Goal: Information Seeking & Learning: Learn about a topic

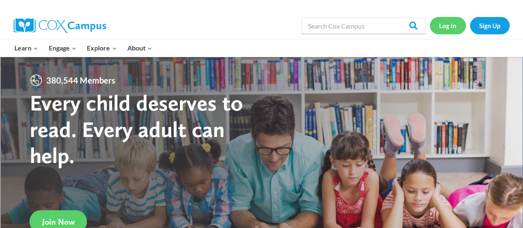
click at [442, 26] on link "Log In" at bounding box center [448, 25] width 36 height 17
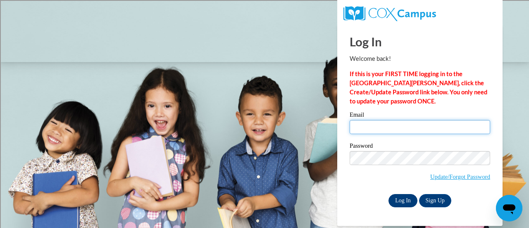
type input "sikonic@sdmfschools.org"
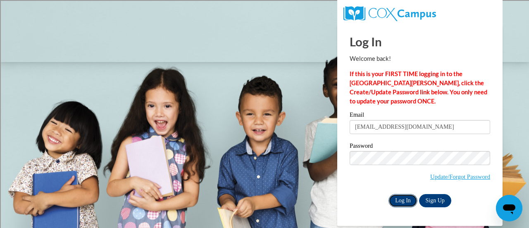
click at [402, 201] on input "Log In" at bounding box center [403, 200] width 29 height 13
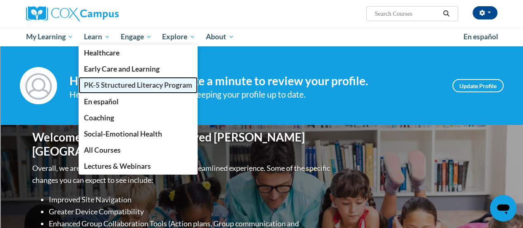
click at [98, 86] on span "PK-5 Structured Literacy Program" at bounding box center [138, 85] width 108 height 9
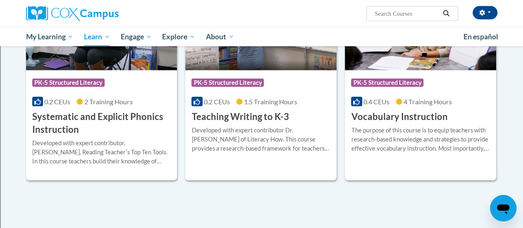
scroll to position [965, 0]
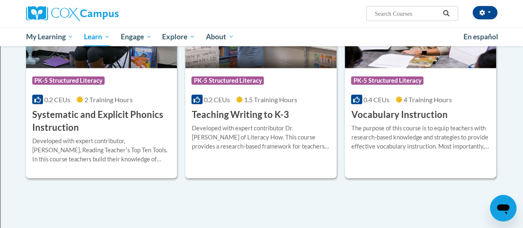
click at [437, 129] on div "The purpose of this course is to equip teachers with research-based knowledge a…" at bounding box center [420, 137] width 139 height 27
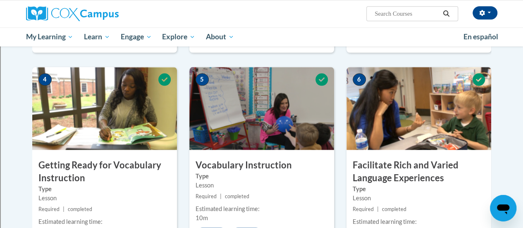
scroll to position [376, 0]
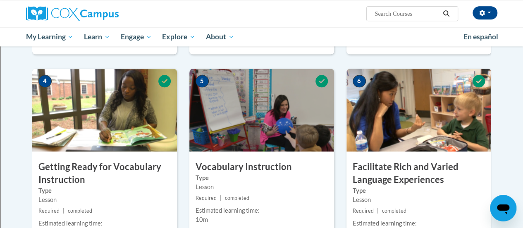
drag, startPoint x: 522, startPoint y: 86, endPoint x: 529, endPoint y: 114, distance: 28.9
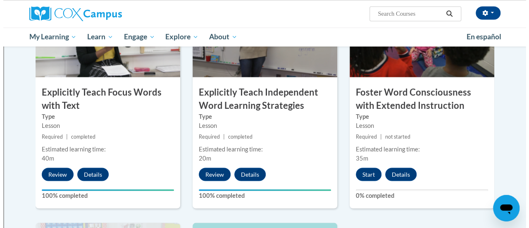
scroll to position [683, 0]
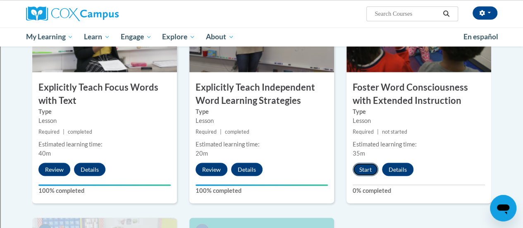
click at [363, 168] on button "Start" at bounding box center [366, 169] width 26 height 13
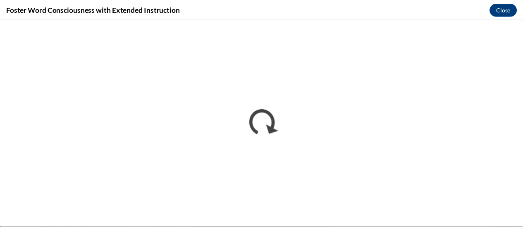
scroll to position [0, 0]
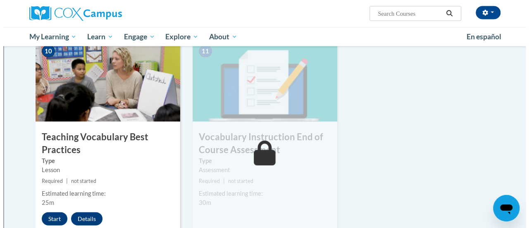
scroll to position [867, 0]
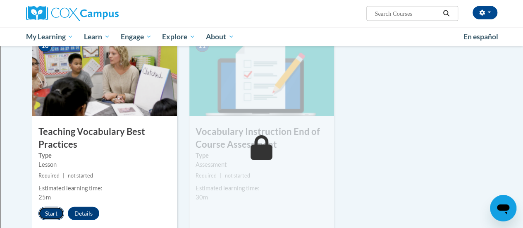
click at [49, 212] on button "Start" at bounding box center [51, 213] width 26 height 13
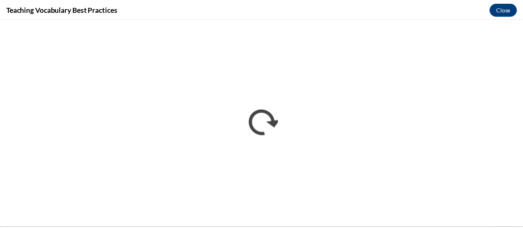
scroll to position [0, 0]
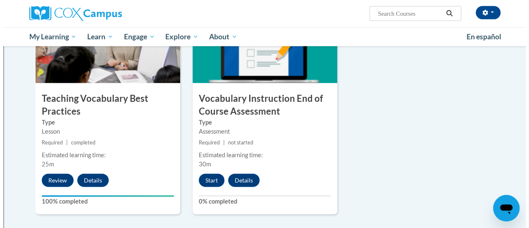
scroll to position [902, 0]
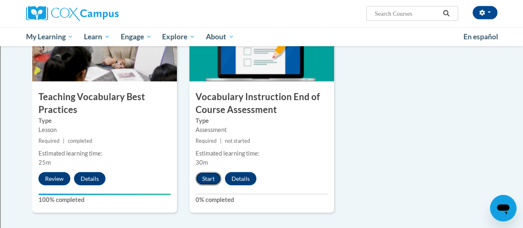
click at [207, 182] on button "Start" at bounding box center [209, 178] width 26 height 13
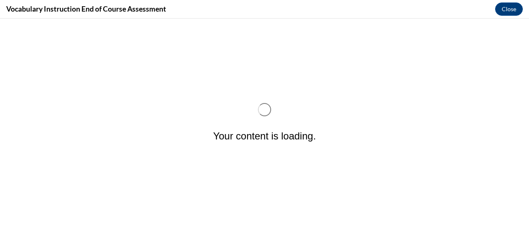
scroll to position [0, 0]
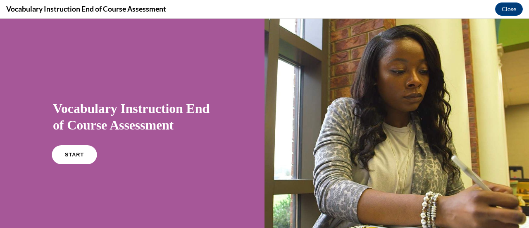
click at [78, 154] on span "START" at bounding box center [74, 155] width 19 height 6
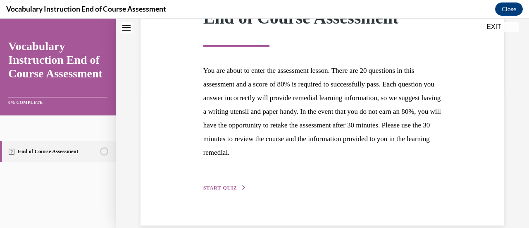
scroll to position [144, 0]
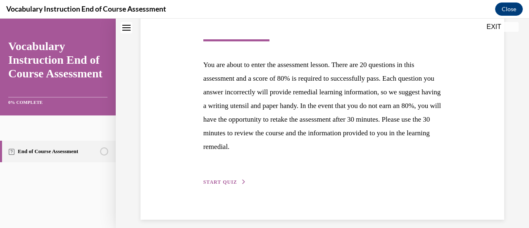
click at [223, 180] on span "START QUIZ" at bounding box center [221, 182] width 34 height 6
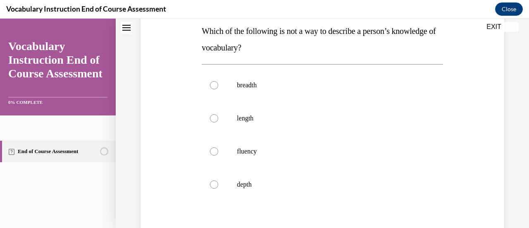
scroll to position [136, 0]
click at [258, 124] on label "length" at bounding box center [322, 117] width 241 height 33
click at [218, 122] on input "length" at bounding box center [214, 117] width 8 height 8
radio input "true"
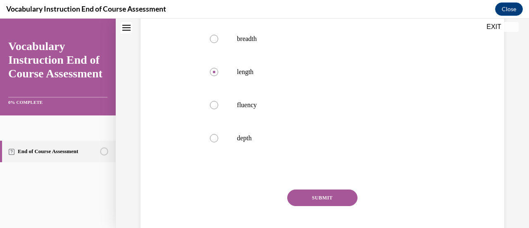
scroll to position [197, 0]
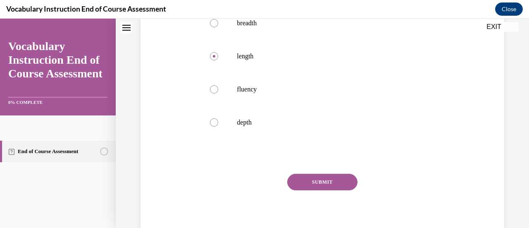
click at [331, 181] on button "SUBMIT" at bounding box center [322, 182] width 70 height 17
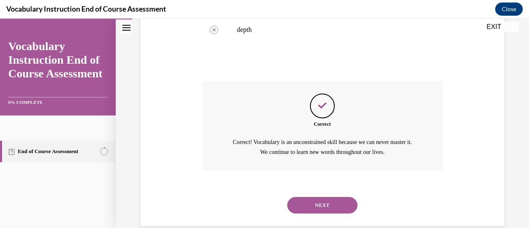
scroll to position [303, 0]
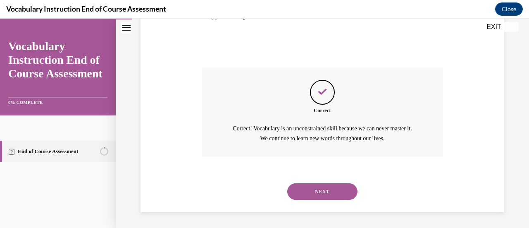
click at [335, 191] on button "NEXT" at bounding box center [322, 191] width 70 height 17
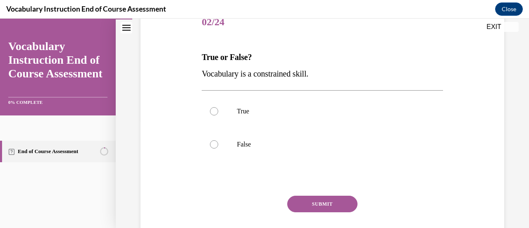
scroll to position [109, 0]
click at [276, 148] on label "False" at bounding box center [322, 143] width 241 height 33
click at [218, 148] on input "False" at bounding box center [214, 144] width 8 height 8
radio input "true"
click at [308, 205] on button "SUBMIT" at bounding box center [322, 203] width 70 height 17
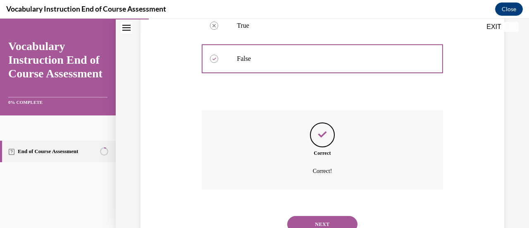
scroll to position [196, 0]
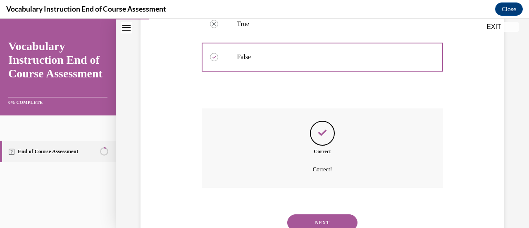
click at [323, 216] on button "NEXT" at bounding box center [322, 222] width 70 height 17
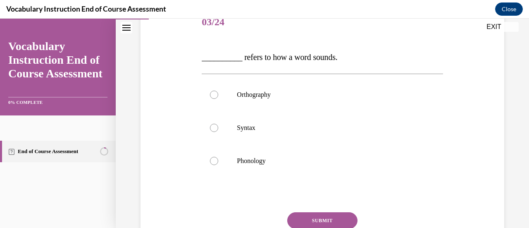
scroll to position [110, 0]
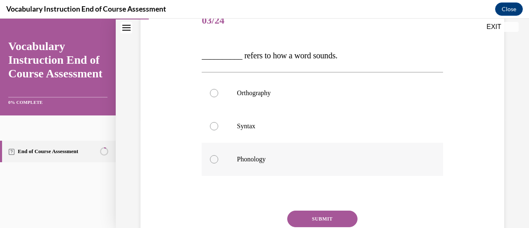
click at [210, 158] on div at bounding box center [214, 159] width 8 height 8
click at [210, 158] on input "Phonology" at bounding box center [214, 159] width 8 height 8
radio input "true"
click at [304, 215] on button "SUBMIT" at bounding box center [322, 219] width 70 height 17
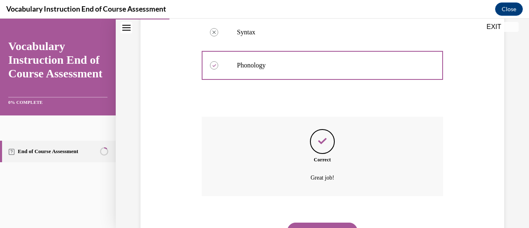
scroll to position [244, 0]
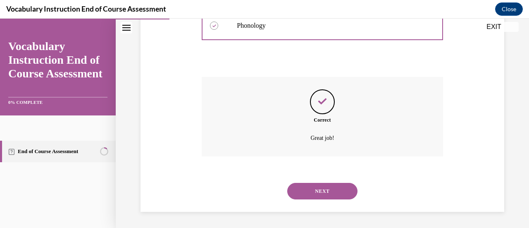
click at [341, 192] on button "NEXT" at bounding box center [322, 191] width 70 height 17
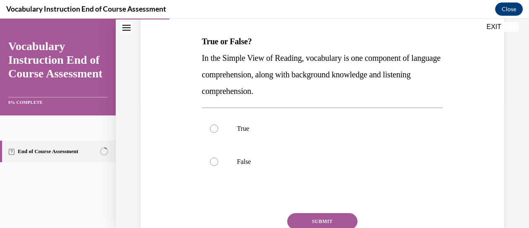
scroll to position [126, 0]
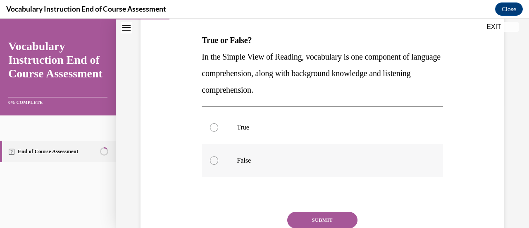
click at [213, 161] on div at bounding box center [214, 160] width 8 height 8
click at [213, 161] on input "False" at bounding box center [214, 160] width 8 height 8
radio input "true"
click at [304, 216] on button "SUBMIT" at bounding box center [322, 220] width 70 height 17
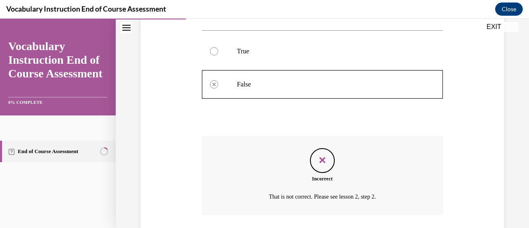
scroll to position [261, 0]
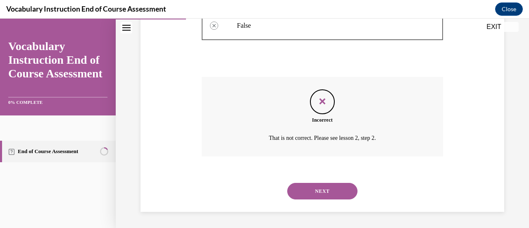
click at [299, 192] on button "NEXT" at bounding box center [322, 191] width 70 height 17
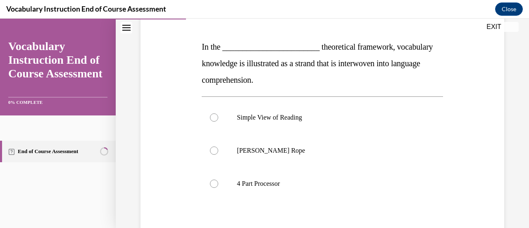
scroll to position [120, 0]
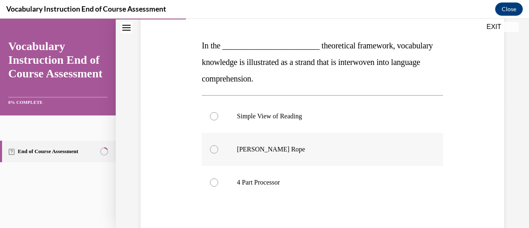
click at [290, 149] on p "Scarborough's Rope" at bounding box center [329, 149] width 185 height 8
click at [218, 149] on input "Scarborough's Rope" at bounding box center [214, 149] width 8 height 8
radio input "true"
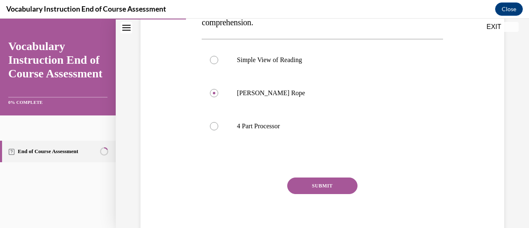
scroll to position [185, 0]
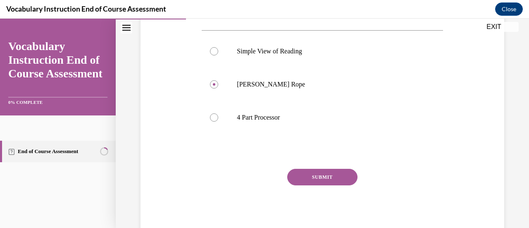
click at [333, 172] on button "SUBMIT" at bounding box center [322, 177] width 70 height 17
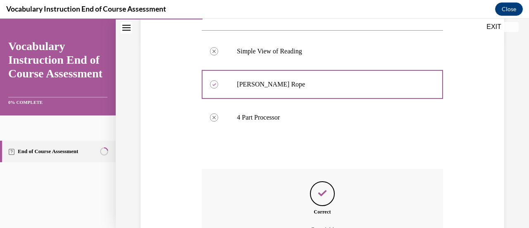
scroll to position [277, 0]
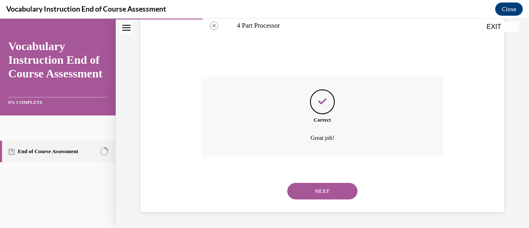
click at [314, 196] on button "NEXT" at bounding box center [322, 191] width 70 height 17
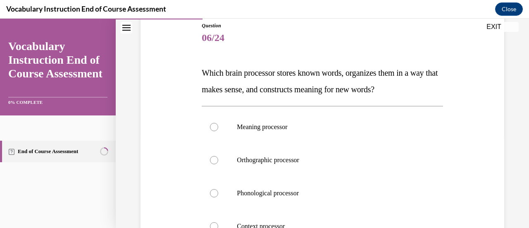
scroll to position [100, 0]
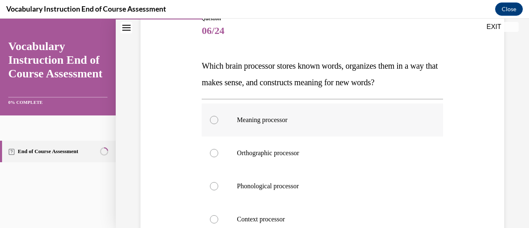
click at [234, 120] on label "Meaning processor" at bounding box center [322, 119] width 241 height 33
click at [218, 120] on input "Meaning processor" at bounding box center [214, 120] width 8 height 8
radio input "true"
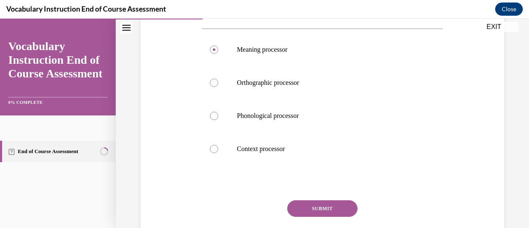
scroll to position [199, 0]
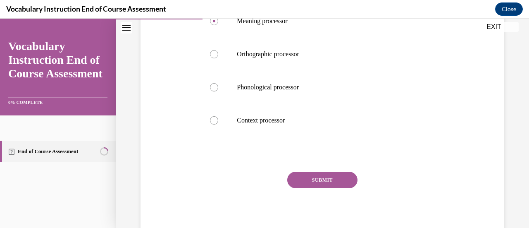
click at [343, 181] on button "SUBMIT" at bounding box center [322, 180] width 70 height 17
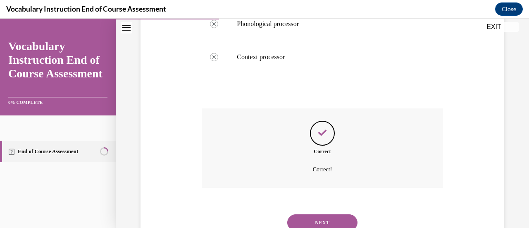
scroll to position [294, 0]
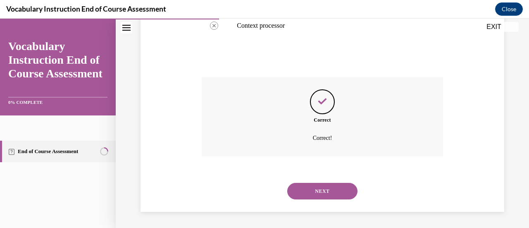
click at [304, 189] on button "NEXT" at bounding box center [322, 191] width 70 height 17
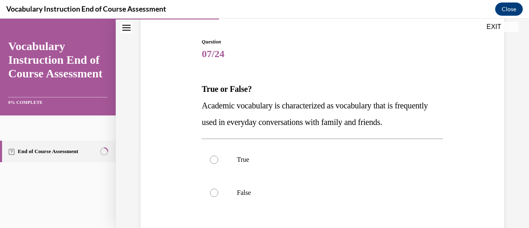
scroll to position [93, 0]
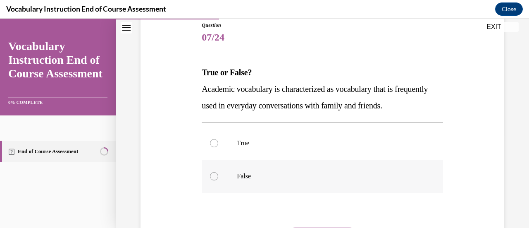
click at [216, 178] on div at bounding box center [214, 176] width 8 height 8
click at [216, 178] on input "False" at bounding box center [214, 176] width 8 height 8
radio input "true"
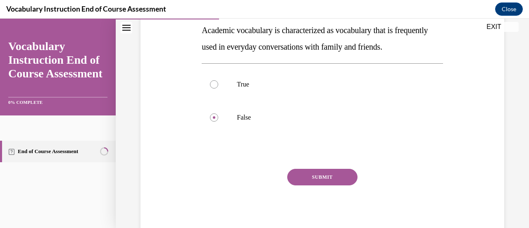
click at [326, 179] on button "SUBMIT" at bounding box center [322, 177] width 70 height 17
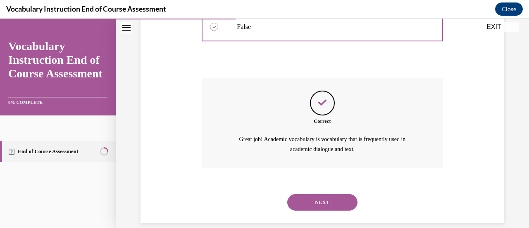
scroll to position [254, 0]
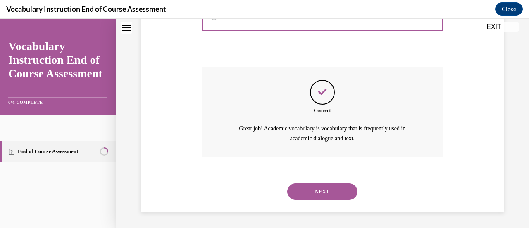
click at [312, 192] on button "NEXT" at bounding box center [322, 191] width 70 height 17
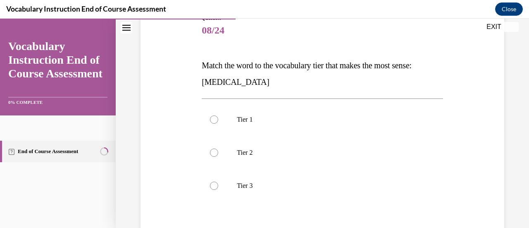
scroll to position [102, 0]
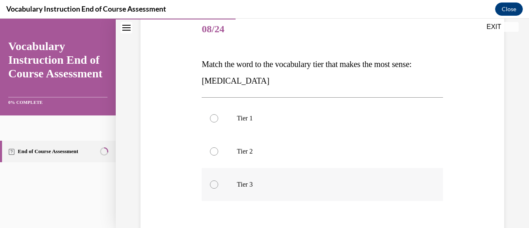
click at [327, 185] on p "Tier 3" at bounding box center [329, 184] width 185 height 8
click at [218, 185] on input "Tier 3" at bounding box center [214, 184] width 8 height 8
radio input "true"
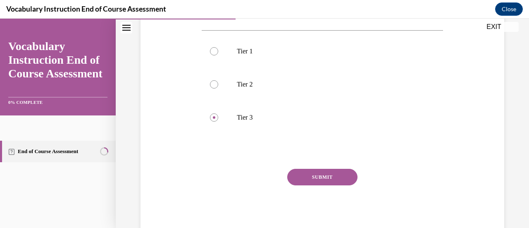
click at [344, 172] on button "SUBMIT" at bounding box center [322, 177] width 70 height 17
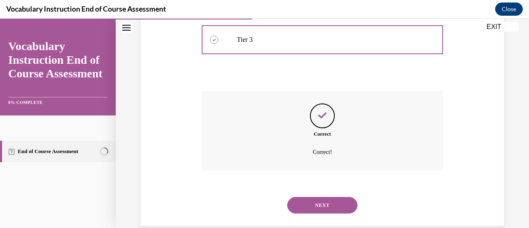
scroll to position [261, 0]
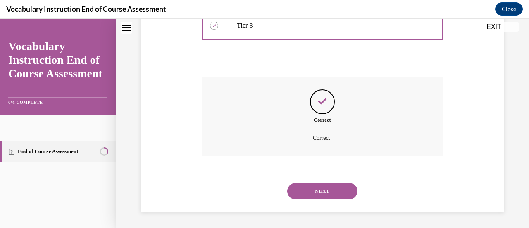
click at [345, 190] on button "NEXT" at bounding box center [322, 191] width 70 height 17
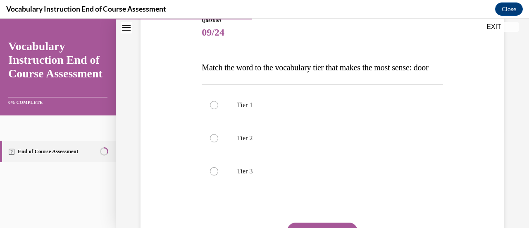
scroll to position [106, 0]
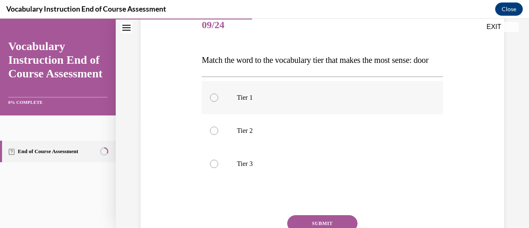
click at [218, 114] on label "Tier 1" at bounding box center [322, 97] width 241 height 33
click at [218, 102] on input "Tier 1" at bounding box center [214, 97] width 8 height 8
radio input "true"
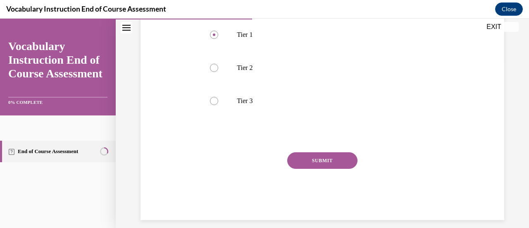
click at [340, 169] on button "SUBMIT" at bounding box center [322, 160] width 70 height 17
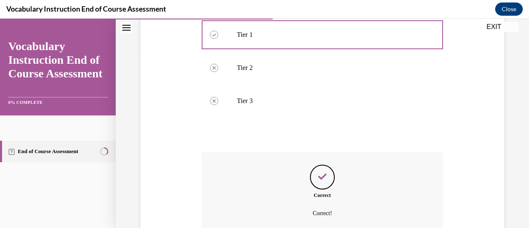
scroll to position [261, 0]
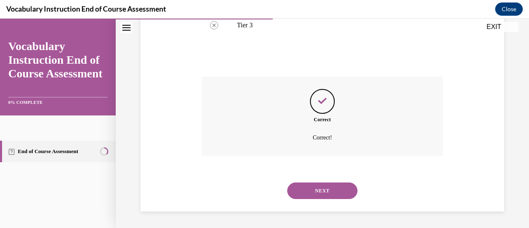
click at [299, 197] on button "NEXT" at bounding box center [322, 190] width 70 height 17
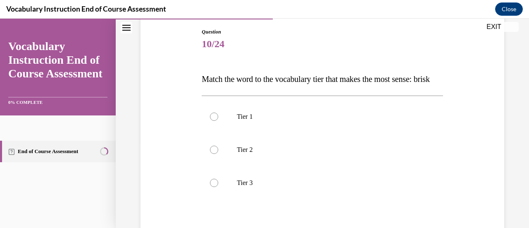
scroll to position [89, 0]
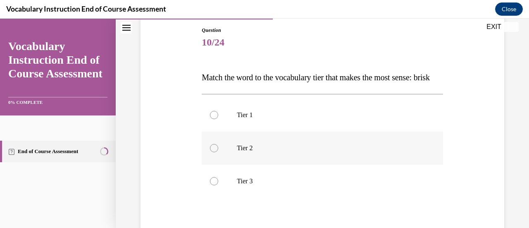
click at [216, 152] on div at bounding box center [214, 148] width 8 height 8
click at [216, 152] on input "Tier 2" at bounding box center [214, 148] width 8 height 8
radio input "true"
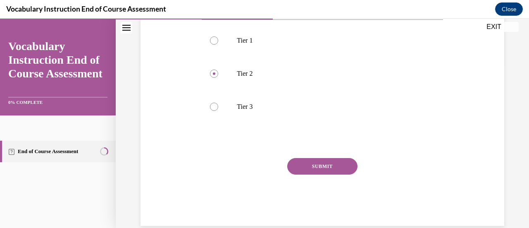
scroll to position [169, 0]
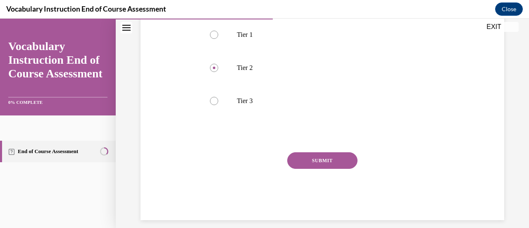
click at [313, 169] on button "SUBMIT" at bounding box center [322, 160] width 70 height 17
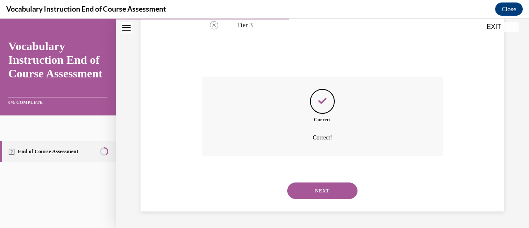
click at [328, 192] on button "NEXT" at bounding box center [322, 190] width 70 height 17
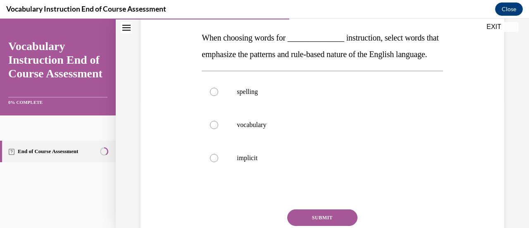
scroll to position [129, 0]
click at [213, 96] on div at bounding box center [214, 91] width 8 height 8
click at [213, 96] on input "spelling" at bounding box center [214, 91] width 8 height 8
radio input "true"
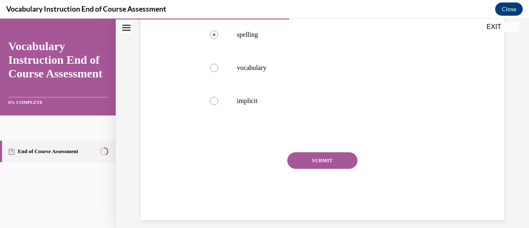
click at [327, 169] on button "SUBMIT" at bounding box center [322, 160] width 70 height 17
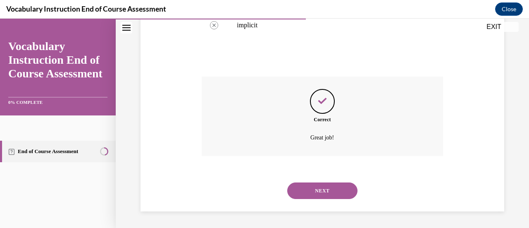
click at [312, 194] on button "NEXT" at bounding box center [322, 190] width 70 height 17
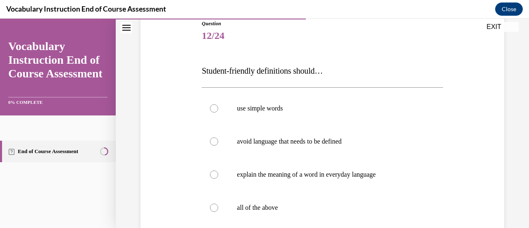
scroll to position [96, 0]
click at [218, 207] on label "all of the above" at bounding box center [322, 206] width 241 height 33
click at [218, 207] on input "all of the above" at bounding box center [214, 207] width 8 height 8
radio input "true"
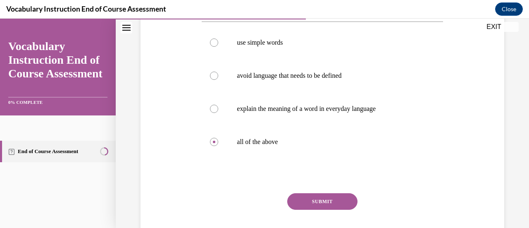
scroll to position [178, 0]
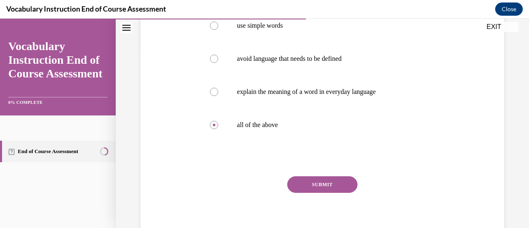
click at [343, 186] on button "SUBMIT" at bounding box center [322, 184] width 70 height 17
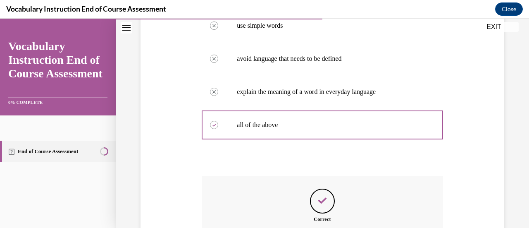
scroll to position [276, 0]
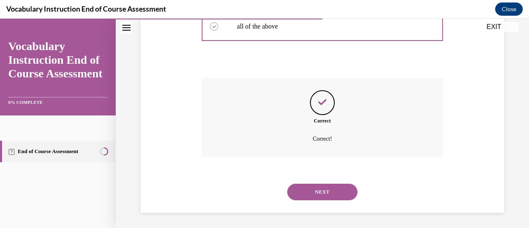
click at [337, 192] on button "NEXT" at bounding box center [322, 192] width 70 height 17
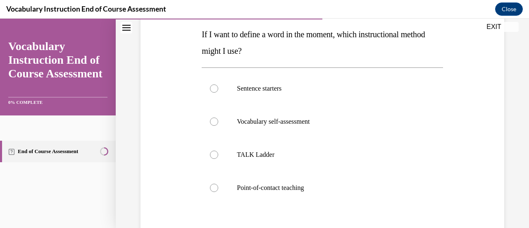
scroll to position [133, 0]
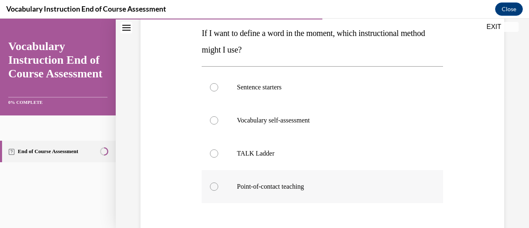
click at [212, 188] on div at bounding box center [214, 186] width 8 height 8
click at [212, 188] on input "Point-of-contact teaching" at bounding box center [214, 186] width 8 height 8
radio input "true"
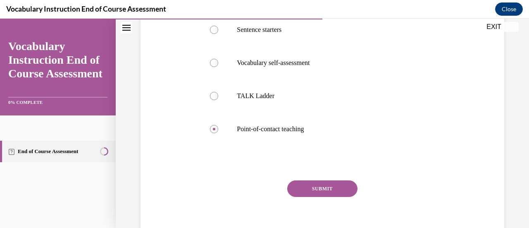
scroll to position [202, 0]
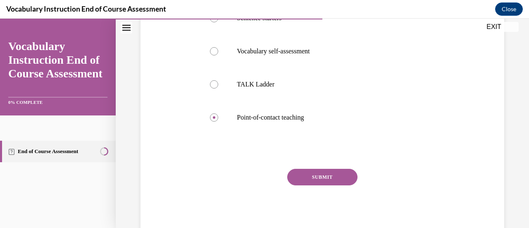
click at [329, 180] on button "SUBMIT" at bounding box center [322, 177] width 70 height 17
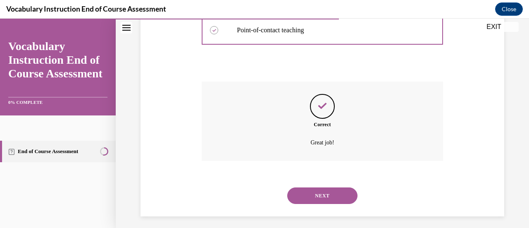
scroll to position [294, 0]
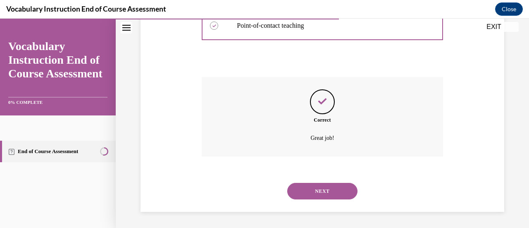
click at [332, 188] on button "NEXT" at bounding box center [322, 191] width 70 height 17
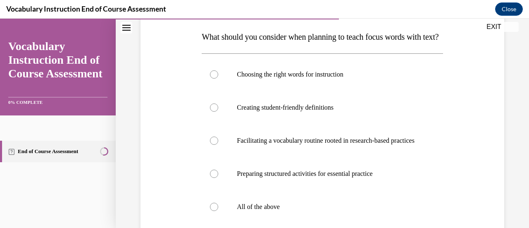
scroll to position [136, 0]
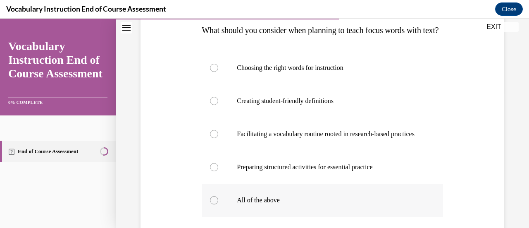
click at [214, 204] on div at bounding box center [214, 200] width 8 height 8
click at [214, 204] on input "All of the above" at bounding box center [214, 200] width 8 height 8
radio input "true"
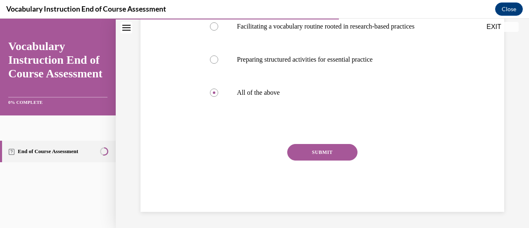
click at [308, 161] on button "SUBMIT" at bounding box center [322, 152] width 70 height 17
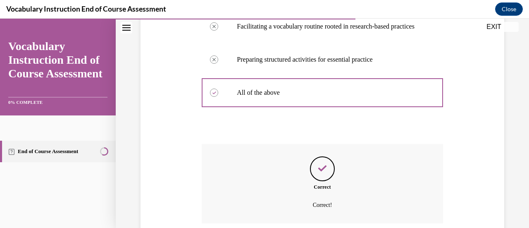
scroll to position [335, 0]
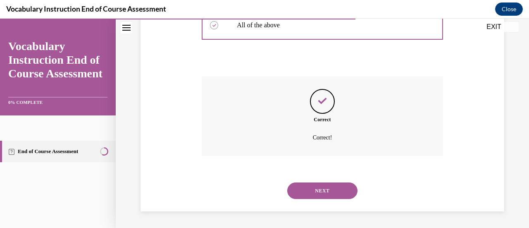
click at [298, 194] on button "NEXT" at bounding box center [322, 190] width 70 height 17
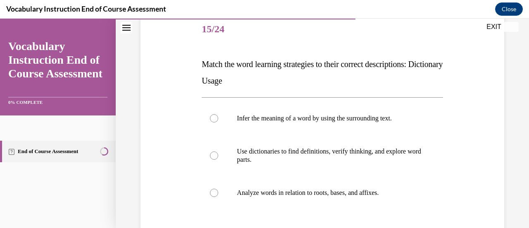
scroll to position [103, 0]
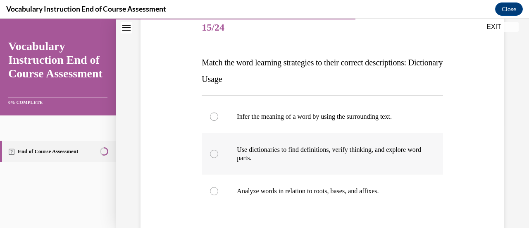
click at [211, 157] on div at bounding box center [214, 154] width 8 height 8
click at [211, 157] on input "Use dictionaries to find definitions, verify thinking, and explore word parts." at bounding box center [214, 154] width 8 height 8
radio input "true"
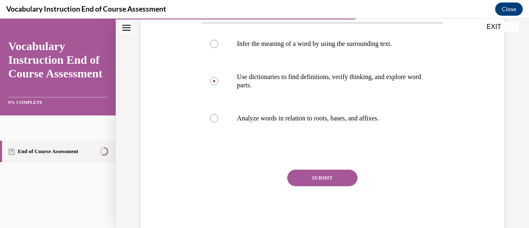
scroll to position [177, 0]
click at [339, 180] on button "SUBMIT" at bounding box center [322, 177] width 70 height 17
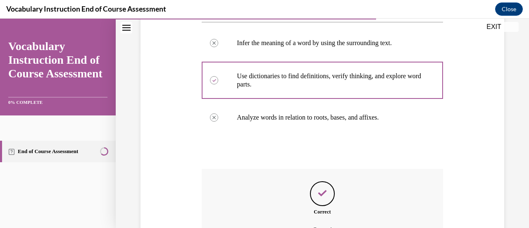
scroll to position [269, 0]
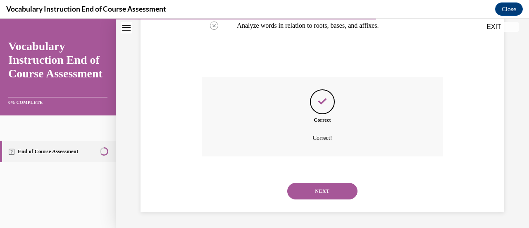
click at [340, 192] on button "NEXT" at bounding box center [322, 191] width 70 height 17
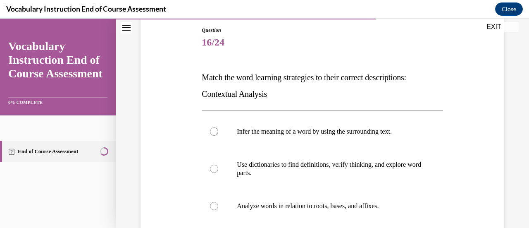
scroll to position [102, 0]
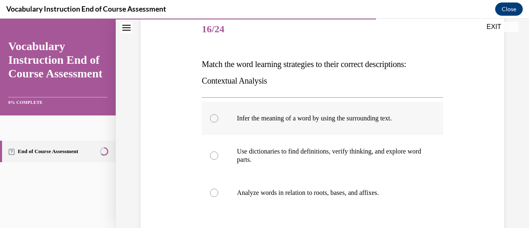
click at [216, 119] on div at bounding box center [214, 118] width 8 height 8
click at [216, 119] on input "Infer the meaning of a word by using the surrounding text." at bounding box center [214, 118] width 8 height 8
radio input "true"
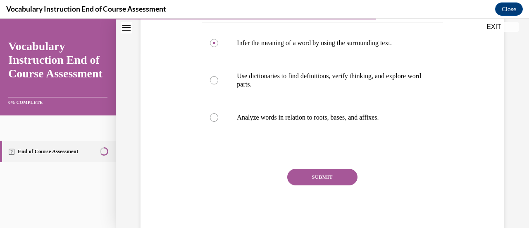
click at [304, 176] on button "SUBMIT" at bounding box center [322, 177] width 70 height 17
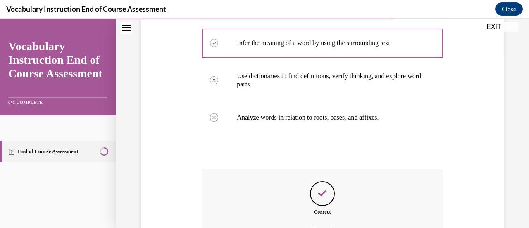
scroll to position [269, 0]
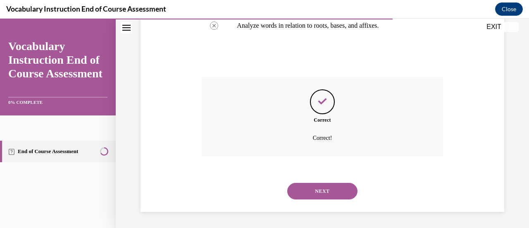
click at [334, 192] on button "NEXT" at bounding box center [322, 191] width 70 height 17
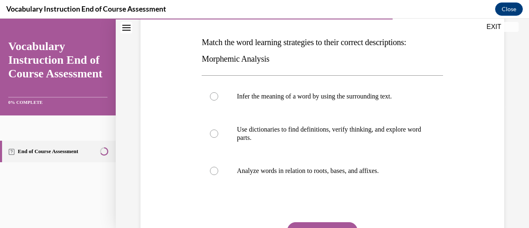
scroll to position [125, 0]
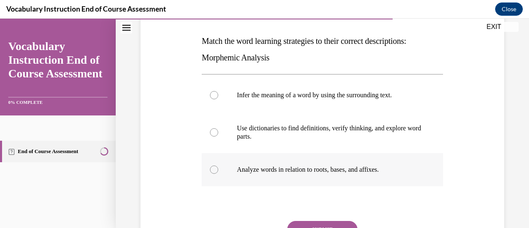
click at [213, 168] on div at bounding box center [214, 169] width 8 height 8
click at [213, 168] on input "Analyze words in relation to roots, bases, and affixes." at bounding box center [214, 169] width 8 height 8
radio input "true"
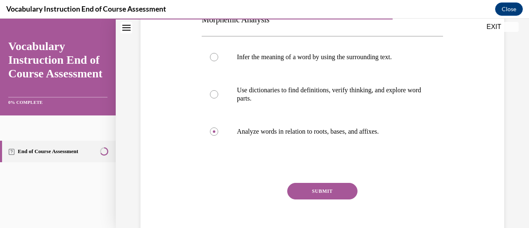
scroll to position [164, 0]
click at [326, 184] on button "SUBMIT" at bounding box center [322, 190] width 70 height 17
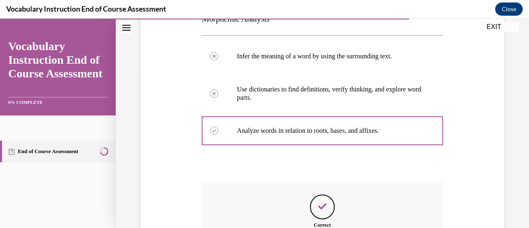
scroll to position [256, 0]
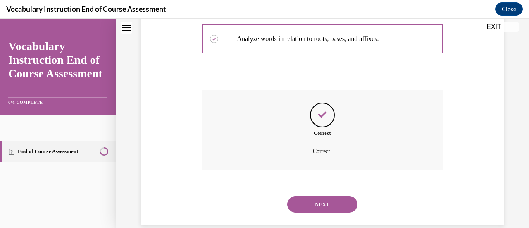
click at [326, 205] on button "NEXT" at bounding box center [322, 204] width 70 height 17
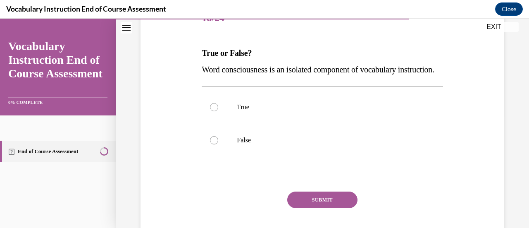
scroll to position [114, 0]
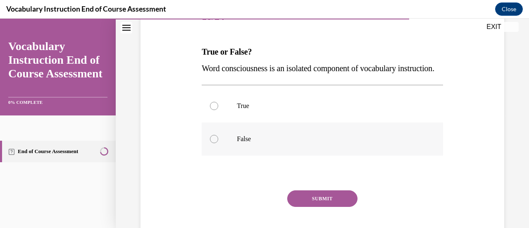
click at [213, 143] on div at bounding box center [214, 139] width 8 height 8
click at [213, 143] on input "False" at bounding box center [214, 139] width 8 height 8
radio input "true"
click at [315, 207] on button "SUBMIT" at bounding box center [322, 198] width 70 height 17
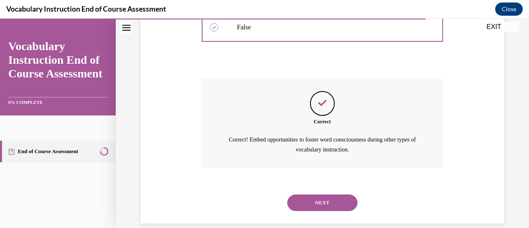
click at [323, 211] on button "NEXT" at bounding box center [322, 202] width 70 height 17
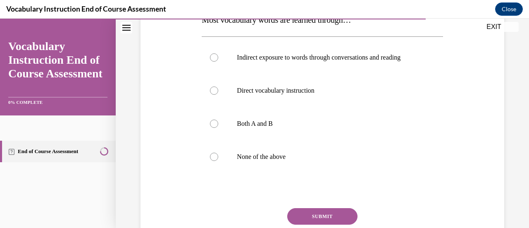
scroll to position [147, 0]
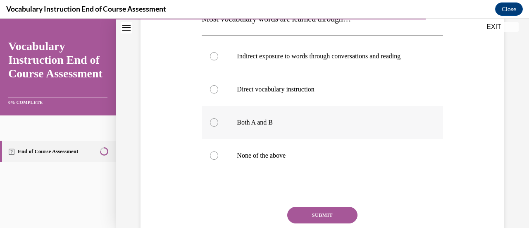
click at [213, 124] on div at bounding box center [214, 122] width 8 height 8
click at [213, 124] on input "Both A and B" at bounding box center [214, 122] width 8 height 8
radio input "true"
click at [303, 213] on button "SUBMIT" at bounding box center [322, 215] width 70 height 17
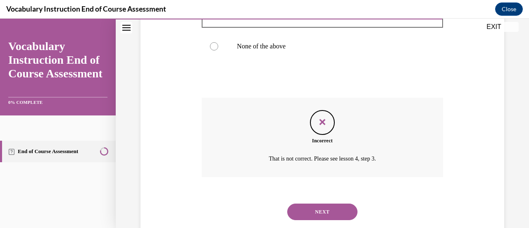
scroll to position [277, 0]
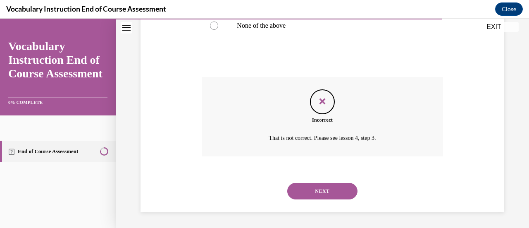
click at [294, 192] on button "NEXT" at bounding box center [322, 191] width 70 height 17
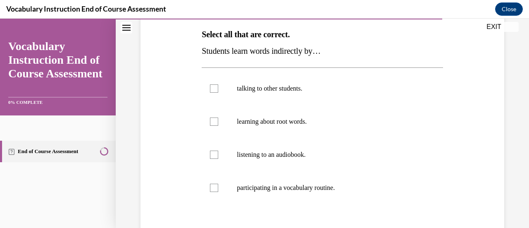
scroll to position [137, 0]
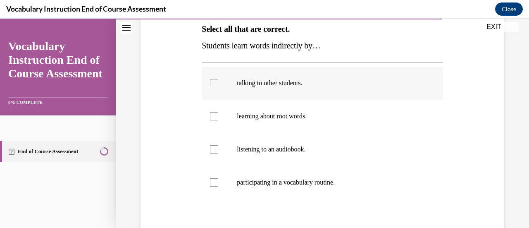
click at [216, 85] on div at bounding box center [214, 83] width 8 height 8
click at [216, 85] on input "talking to other students." at bounding box center [214, 83] width 8 height 8
checkbox input "true"
click at [215, 149] on div at bounding box center [214, 149] width 8 height 8
click at [215, 149] on input "listening to an audiobook." at bounding box center [214, 149] width 8 height 8
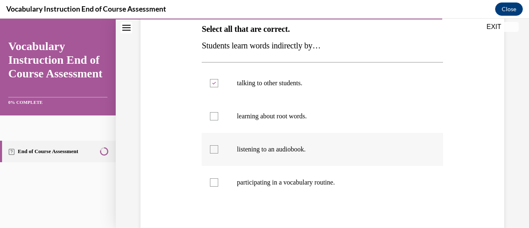
checkbox input "true"
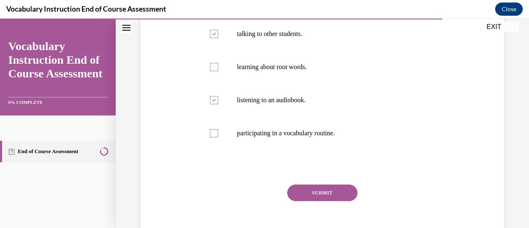
scroll to position [186, 0]
click at [211, 132] on div at bounding box center [214, 133] width 8 height 8
click at [211, 132] on input "participating in a vocabulary routine." at bounding box center [214, 133] width 8 height 8
checkbox input "true"
click at [300, 191] on button "SUBMIT" at bounding box center [322, 193] width 70 height 17
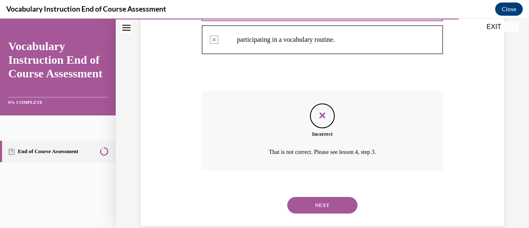
scroll to position [278, 0]
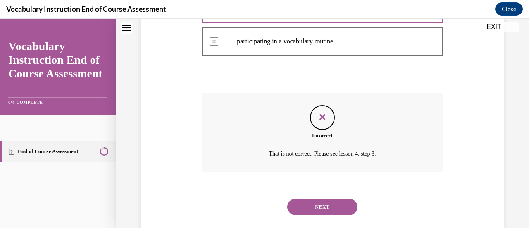
click at [318, 206] on button "NEXT" at bounding box center [322, 207] width 70 height 17
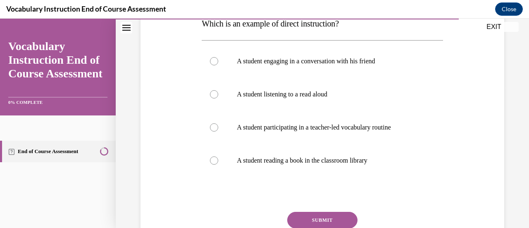
scroll to position [145, 0]
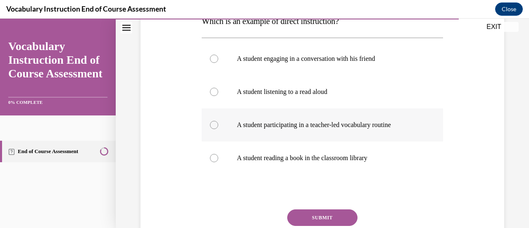
click at [214, 124] on div at bounding box center [214, 125] width 8 height 8
click at [214, 124] on input "A student participating in a teacher-led vocabulary routine" at bounding box center [214, 125] width 8 height 8
radio input "true"
click at [303, 211] on button "SUBMIT" at bounding box center [322, 217] width 70 height 17
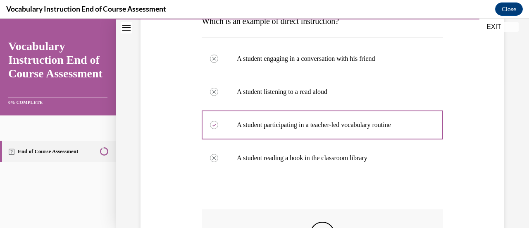
scroll to position [277, 0]
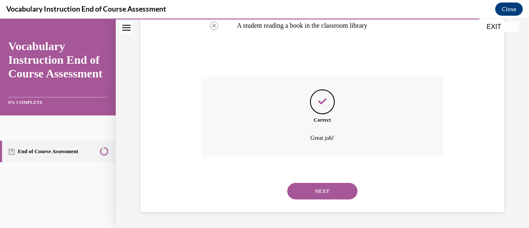
click at [337, 191] on button "NEXT" at bounding box center [322, 191] width 70 height 17
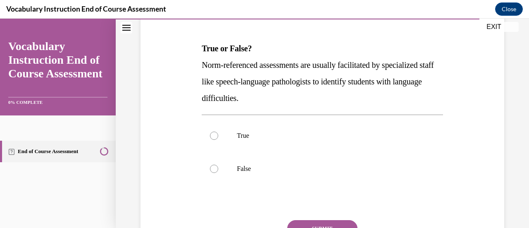
scroll to position [120, 0]
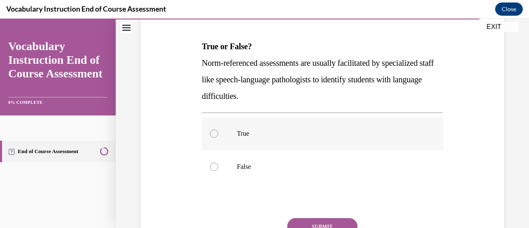
click at [220, 134] on label "True" at bounding box center [322, 133] width 241 height 33
click at [218, 134] on input "True" at bounding box center [214, 133] width 8 height 8
radio input "true"
click at [298, 225] on button "SUBMIT" at bounding box center [322, 226] width 70 height 17
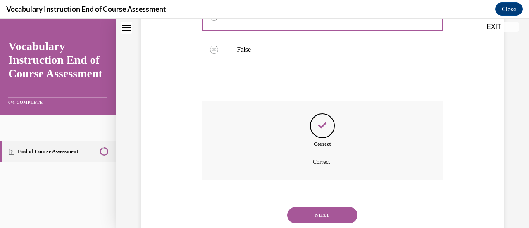
scroll to position [251, 0]
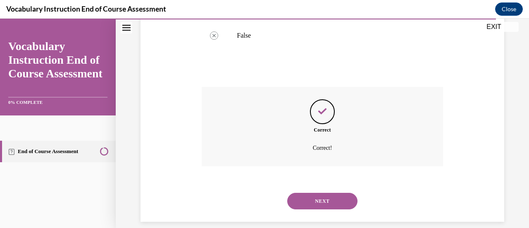
click at [329, 200] on button "NEXT" at bounding box center [322, 201] width 70 height 17
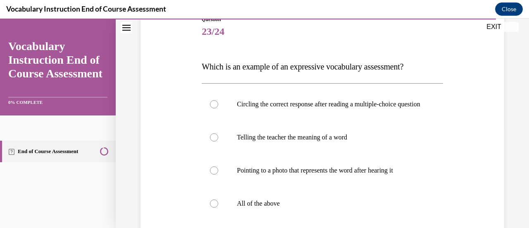
scroll to position [100, 0]
click at [215, 141] on div at bounding box center [214, 137] width 8 height 8
click at [215, 141] on input "Telling the teacher the meaning of a word" at bounding box center [214, 137] width 8 height 8
radio input "true"
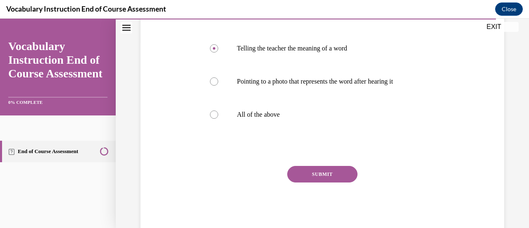
scroll to position [194, 0]
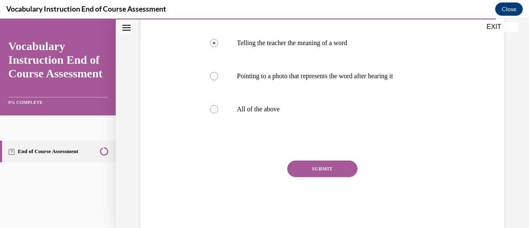
click at [329, 176] on button "SUBMIT" at bounding box center [322, 169] width 70 height 17
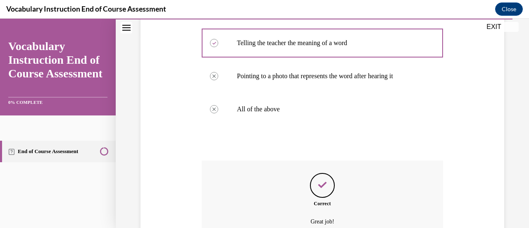
scroll to position [285, 0]
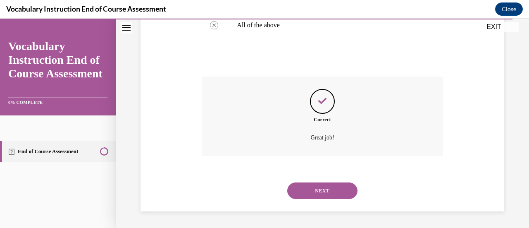
click at [310, 192] on button "NEXT" at bounding box center [322, 190] width 70 height 17
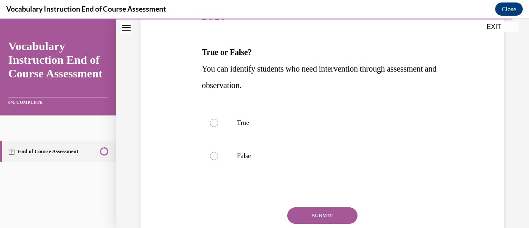
scroll to position [115, 0]
click at [218, 120] on label "True" at bounding box center [322, 121] width 241 height 33
click at [218, 120] on input "True" at bounding box center [214, 122] width 8 height 8
radio input "true"
click at [298, 216] on button "SUBMIT" at bounding box center [322, 214] width 70 height 17
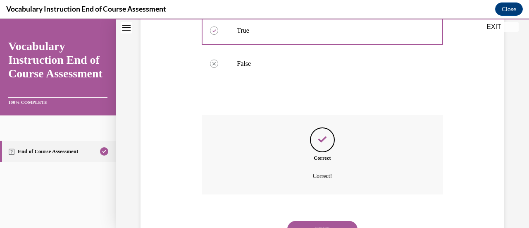
scroll to position [244, 0]
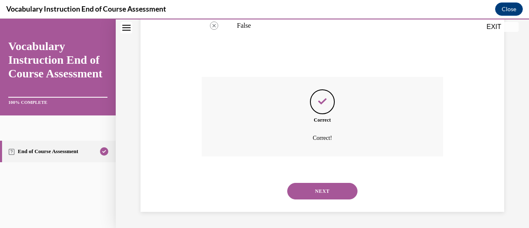
click at [299, 195] on button "NEXT" at bounding box center [322, 191] width 70 height 17
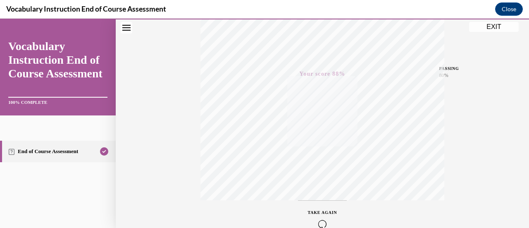
scroll to position [214, 0]
click at [494, 28] on button "EXIT" at bounding box center [495, 27] width 50 height 10
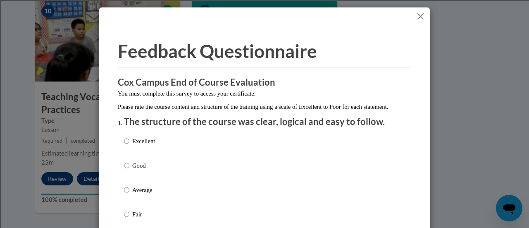
click at [132, 170] on p "Good" at bounding box center [143, 165] width 23 height 9
click at [129, 170] on input "Good" at bounding box center [126, 165] width 5 height 9
radio input "true"
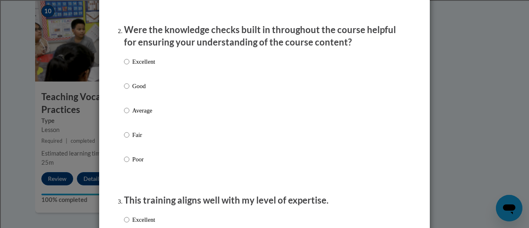
scroll to position [252, 0]
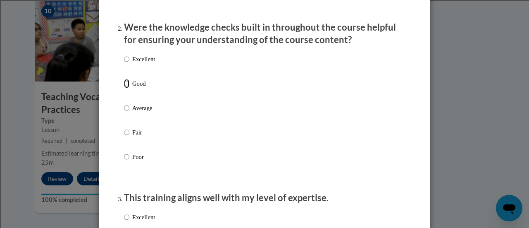
click at [124, 88] on input "Good" at bounding box center [126, 83] width 5 height 9
radio input "true"
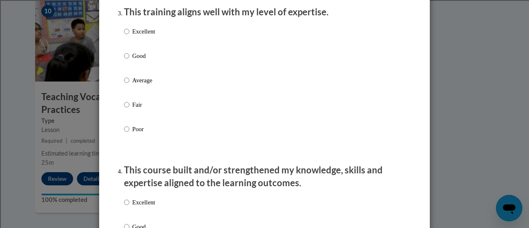
scroll to position [447, 0]
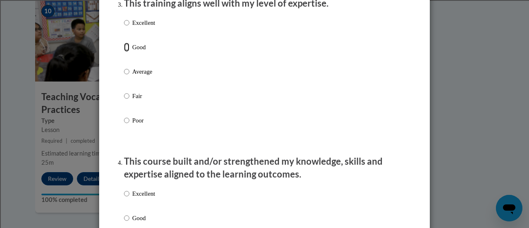
click at [124, 52] on input "Good" at bounding box center [126, 47] width 5 height 9
radio input "true"
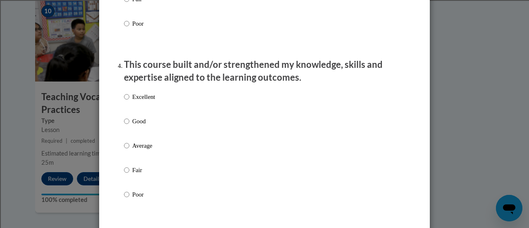
scroll to position [550, 0]
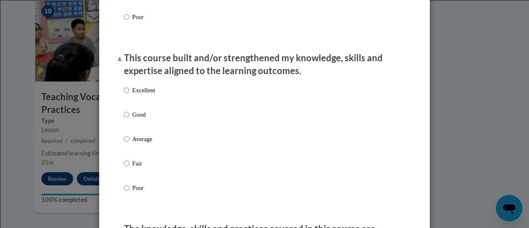
click at [124, 127] on label "Good" at bounding box center [139, 121] width 31 height 22
click at [124, 119] on input "Good" at bounding box center [126, 114] width 5 height 9
radio input "true"
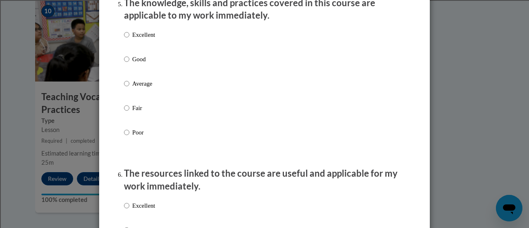
scroll to position [752, 0]
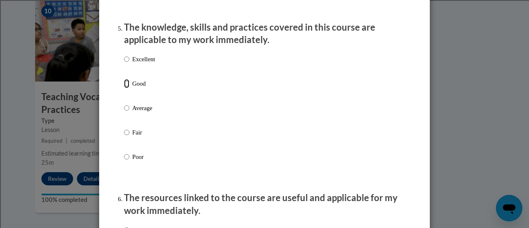
click at [124, 88] on input "Good" at bounding box center [126, 83] width 5 height 9
radio input "true"
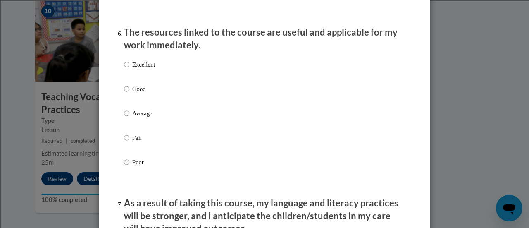
scroll to position [922, 0]
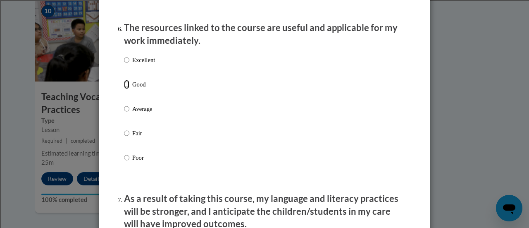
click at [125, 89] on input "Good" at bounding box center [126, 84] width 5 height 9
radio input "true"
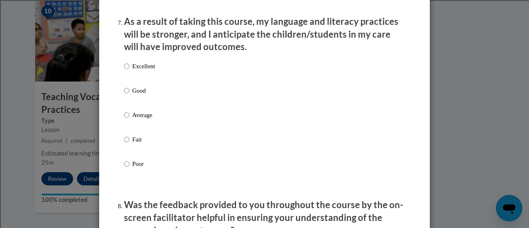
scroll to position [1101, 0]
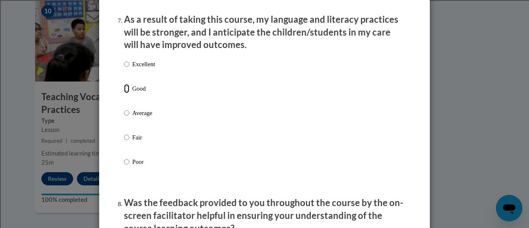
click at [124, 93] on input "Good" at bounding box center [126, 88] width 5 height 9
radio input "true"
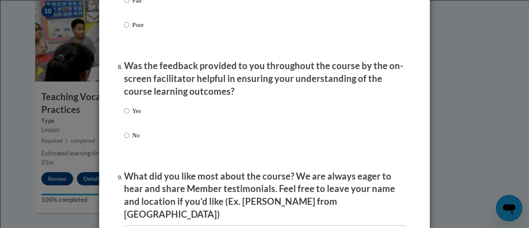
scroll to position [1240, 0]
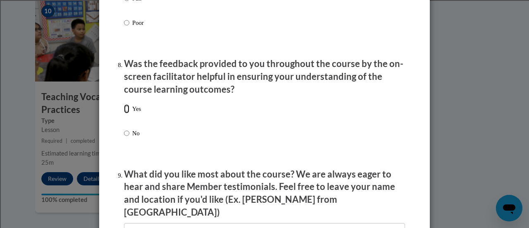
click at [124, 113] on input "Yes" at bounding box center [126, 108] width 5 height 9
radio input "true"
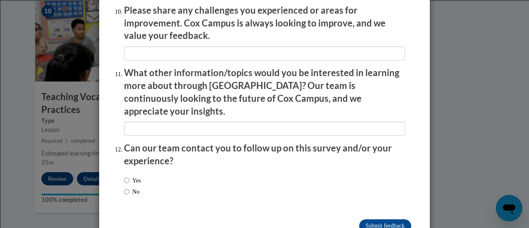
scroll to position [1492, 0]
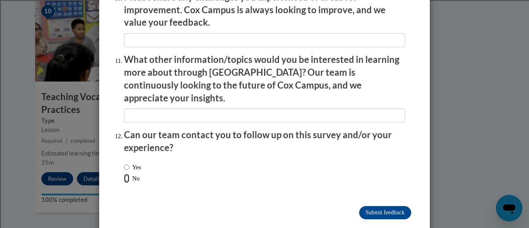
click at [124, 174] on input "No" at bounding box center [126, 178] width 5 height 9
radio input "true"
click at [368, 206] on input "Submit feedback" at bounding box center [385, 212] width 52 height 13
